Goal: Task Accomplishment & Management: Use online tool/utility

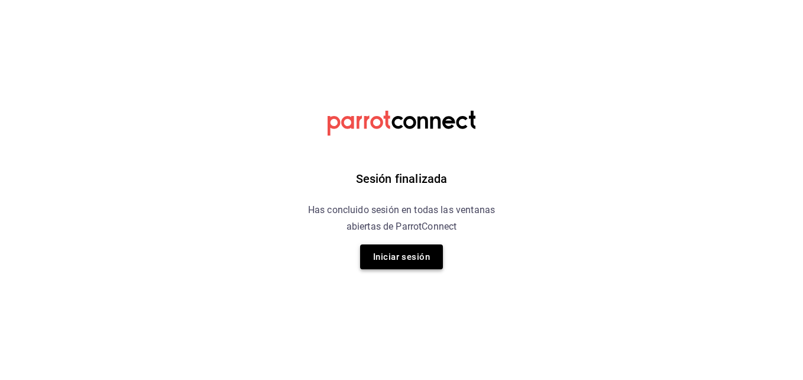
click at [404, 252] on button "Iniciar sesión" at bounding box center [401, 256] width 83 height 25
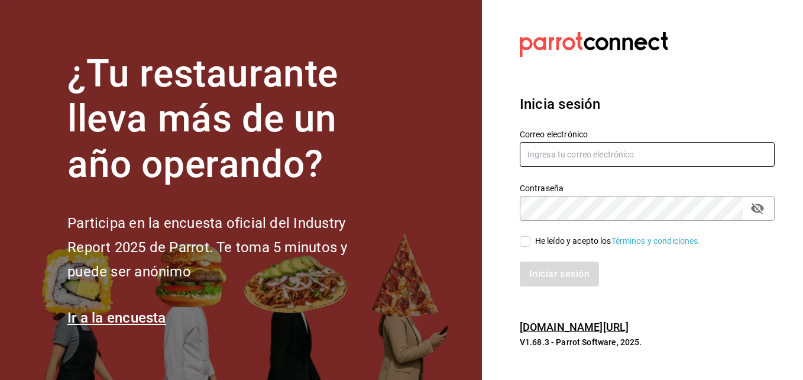
type input "[PERSON_NAME][EMAIL_ADDRESS][PERSON_NAME][DOMAIN_NAME]"
click at [525, 241] on input "He leído y acepto los Términos y condiciones." at bounding box center [525, 241] width 11 height 11
checkbox input "true"
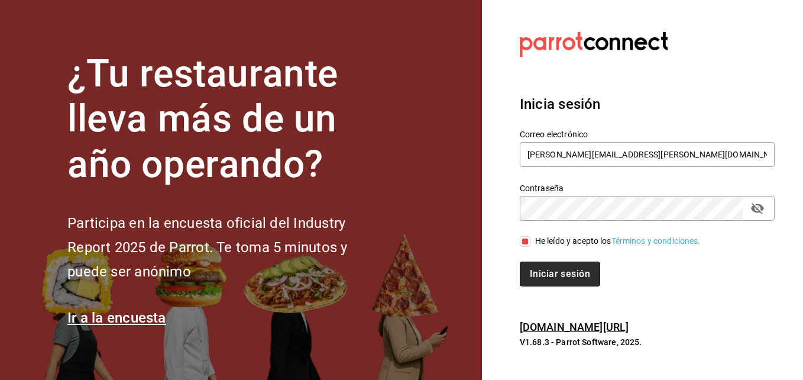
click at [536, 272] on button "Iniciar sesión" at bounding box center [560, 273] width 80 height 25
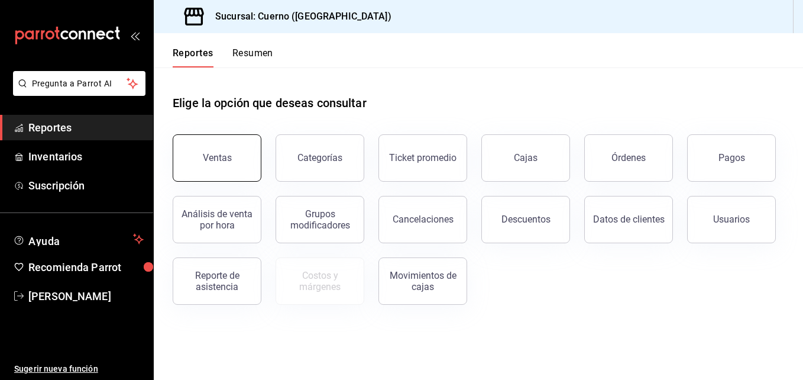
click at [227, 160] on div "Ventas" at bounding box center [217, 157] width 29 height 11
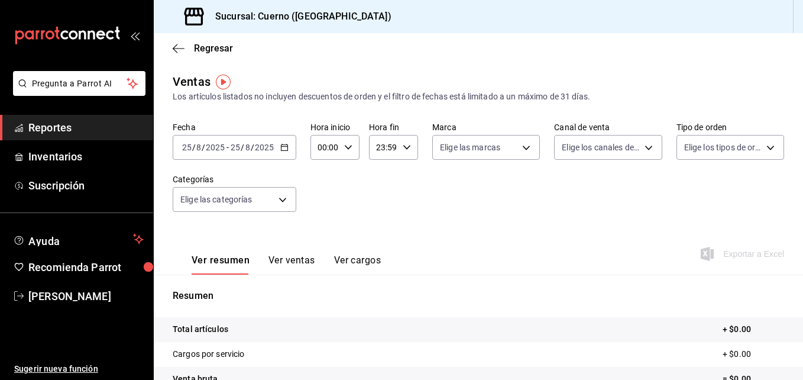
click at [233, 145] on input "25" at bounding box center [235, 147] width 11 height 9
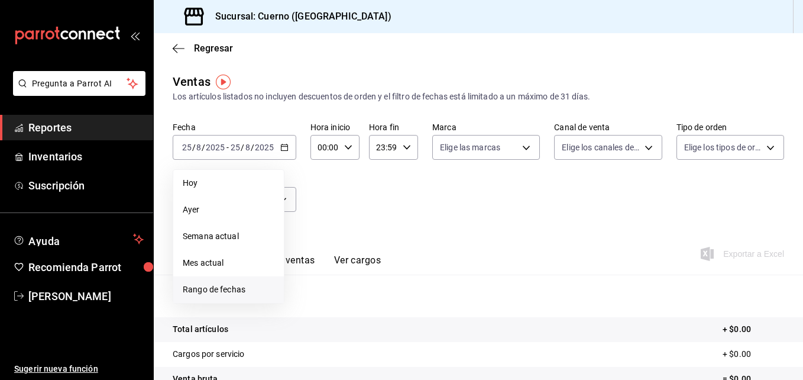
click at [204, 295] on span "Rango de fechas" at bounding box center [229, 289] width 92 height 12
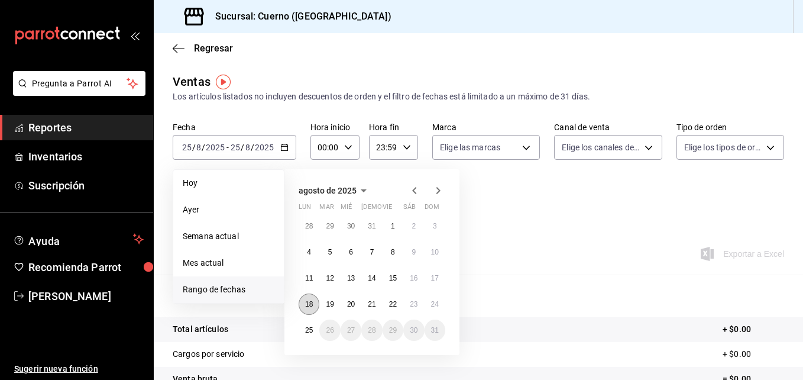
click at [311, 306] on abbr "18" at bounding box center [309, 304] width 8 height 8
click at [311, 329] on abbr "25" at bounding box center [309, 330] width 8 height 8
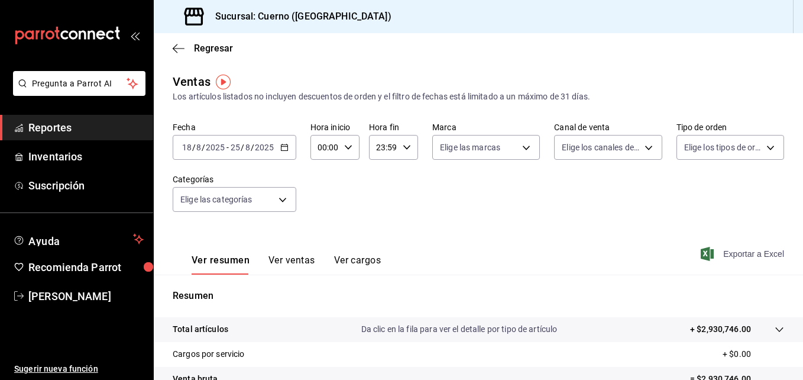
click at [736, 257] on span "Exportar a Excel" at bounding box center [743, 254] width 81 height 14
